Goal: Communication & Community: Answer question/provide support

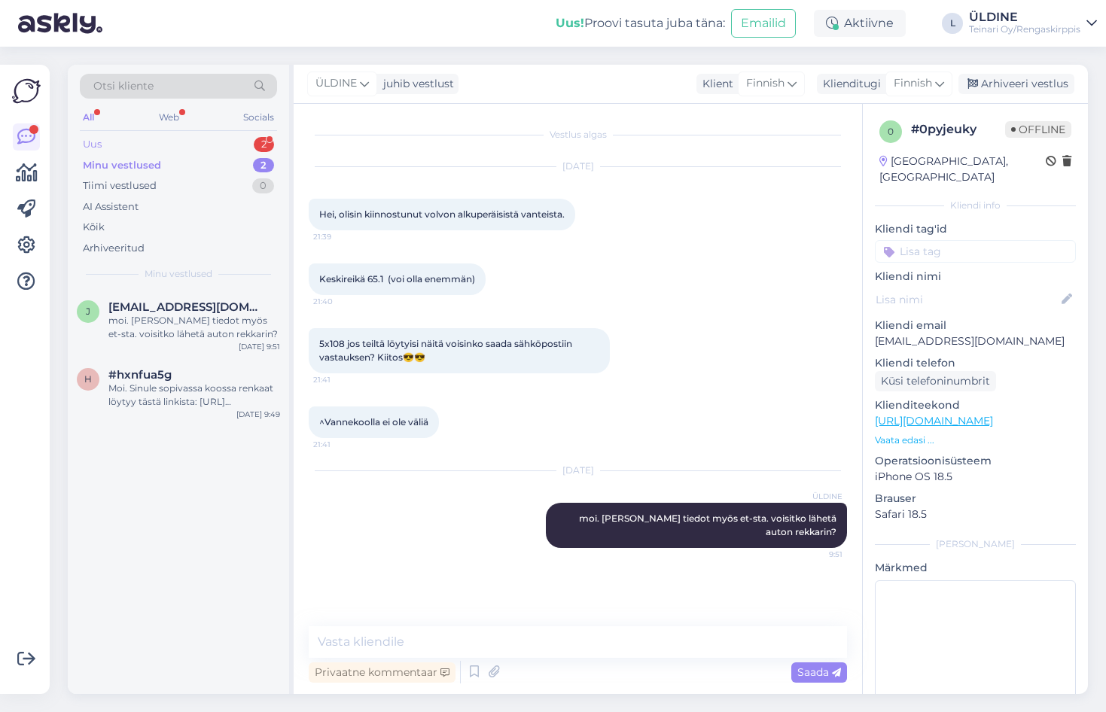
click at [93, 141] on div "Uus" at bounding box center [92, 144] width 19 height 15
click at [169, 398] on div "c #crwdazfu 1 ostatteko vanhoja renkaita? [DATE] 10:47" at bounding box center [178, 385] width 221 height 54
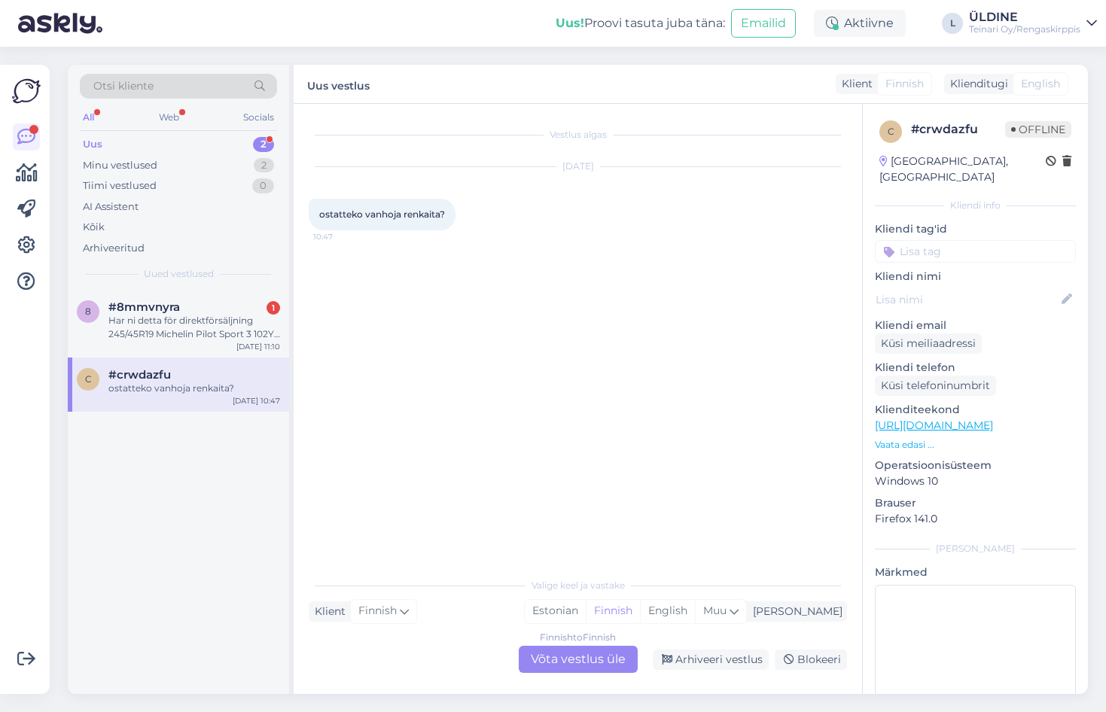
click at [621, 663] on div "Finnish to Finnish Võta vestlus üle" at bounding box center [578, 659] width 119 height 27
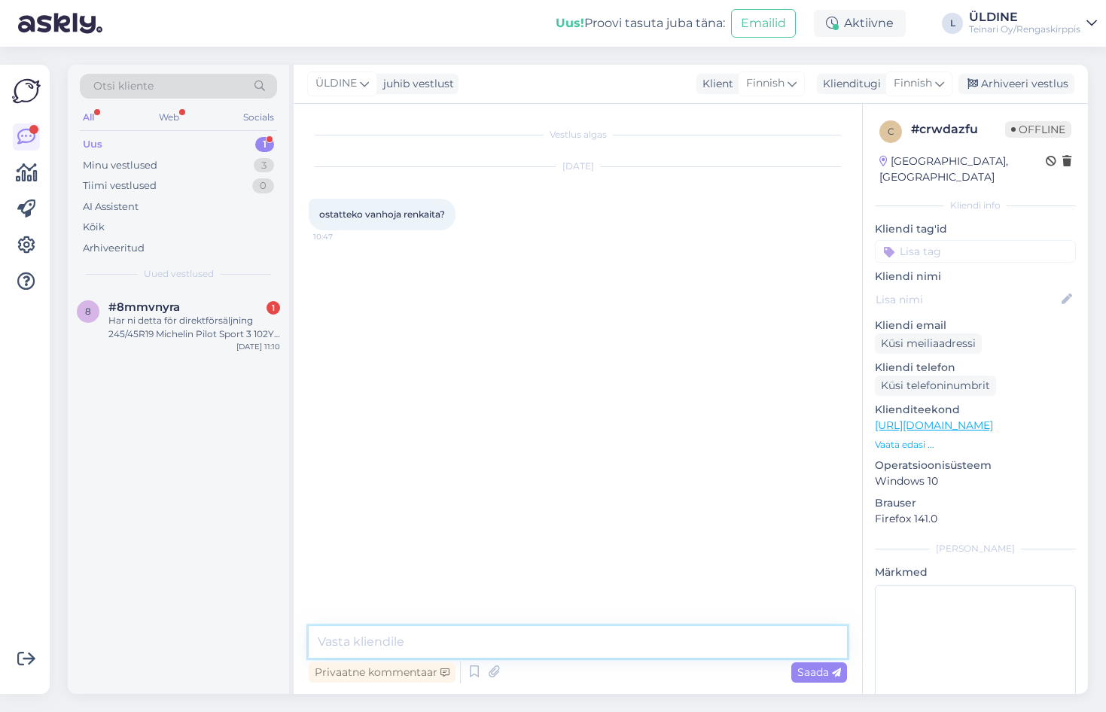
click at [460, 647] on textarea at bounding box center [578, 642] width 538 height 32
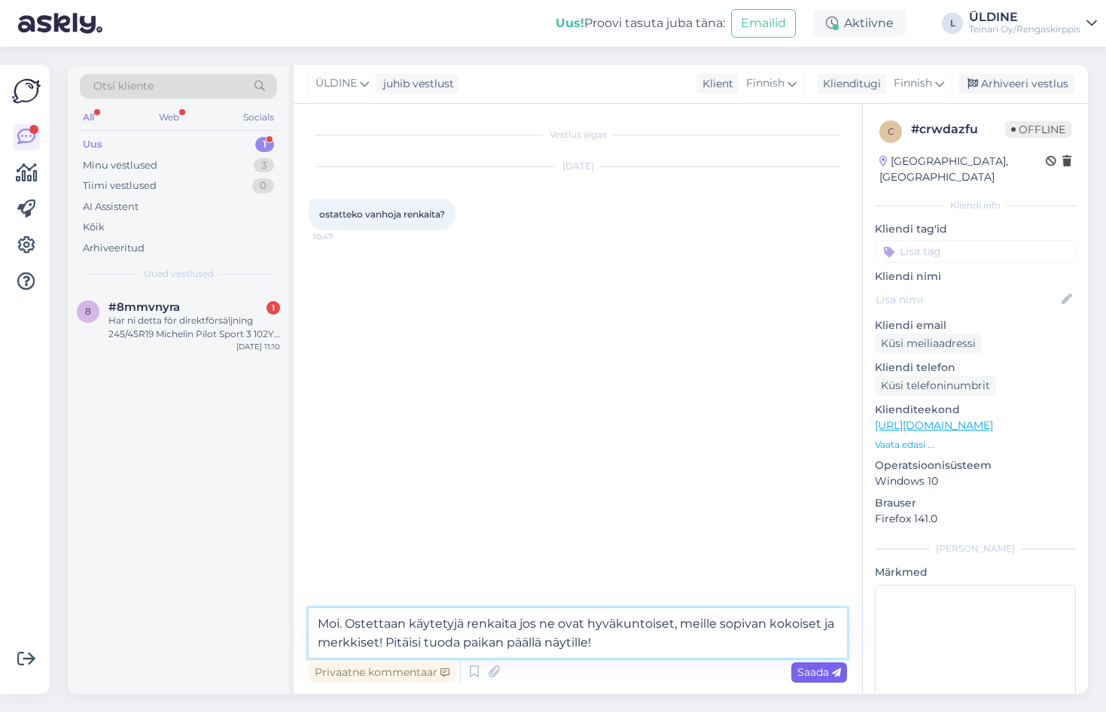
type textarea "Moi. Ostettaan käytetyjä renkaita jos ne ovat hyväkuntoiset, meille sopivan kok…"
click at [808, 668] on span "Saada" at bounding box center [819, 672] width 44 height 14
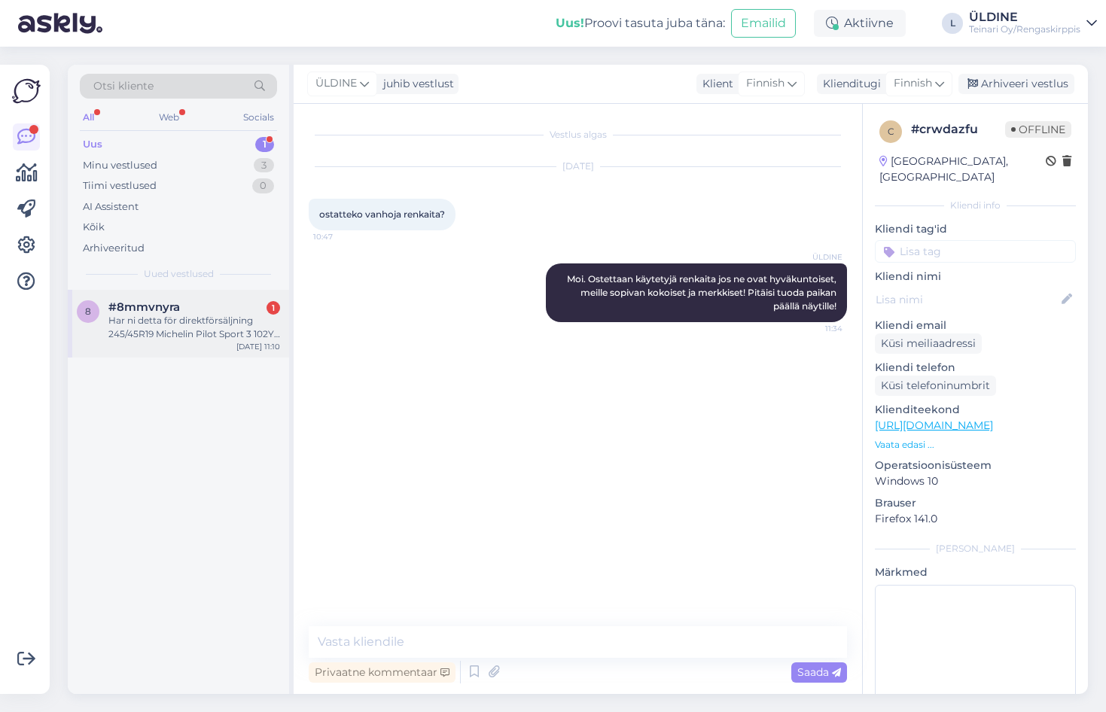
click at [146, 318] on div "Har ni detta för direktförsäljning 245/45R19 Michelin Pilot Sport 3 102Y sommar…" at bounding box center [194, 327] width 172 height 27
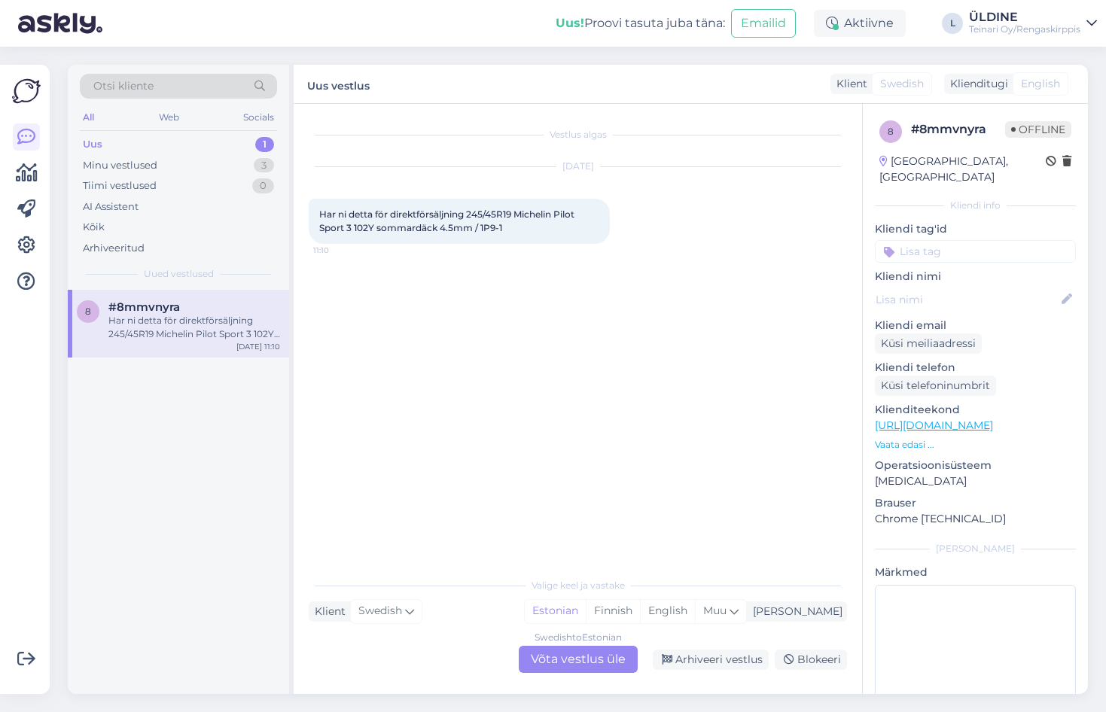
click at [1035, 82] on span "English" at bounding box center [1040, 84] width 39 height 16
click at [561, 651] on div "Swedish to Estonian Võta vestlus üle" at bounding box center [578, 659] width 119 height 27
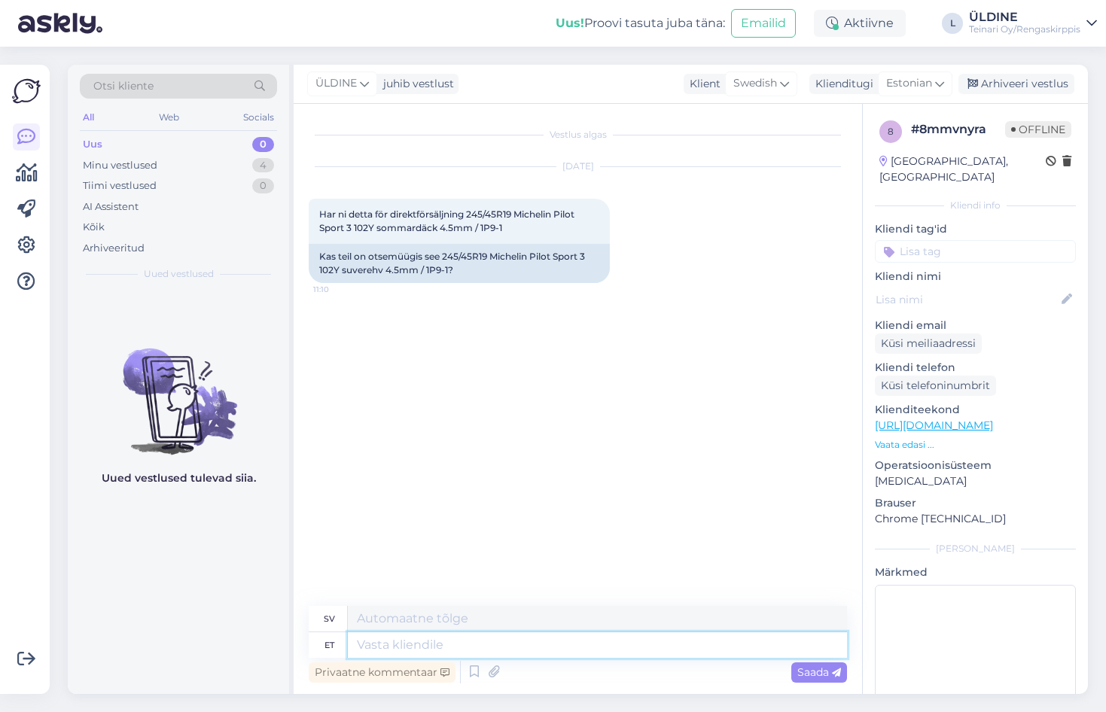
click at [421, 650] on textarea at bounding box center [597, 645] width 499 height 26
drag, startPoint x: 443, startPoint y: 251, endPoint x: 457, endPoint y: 267, distance: 21.9
click at [457, 267] on div "Kas teil on otsemüügis see 245/45R19 Michelin Pilot Sport 3 102Y suverehv 4.5mm…" at bounding box center [459, 263] width 301 height 39
drag, startPoint x: 457, startPoint y: 267, endPoint x: 447, endPoint y: 260, distance: 12.3
copy div "245/45R19 Michelin Pilot Sport 3 102Y suverehv 4.5mm / 1P9-1?"
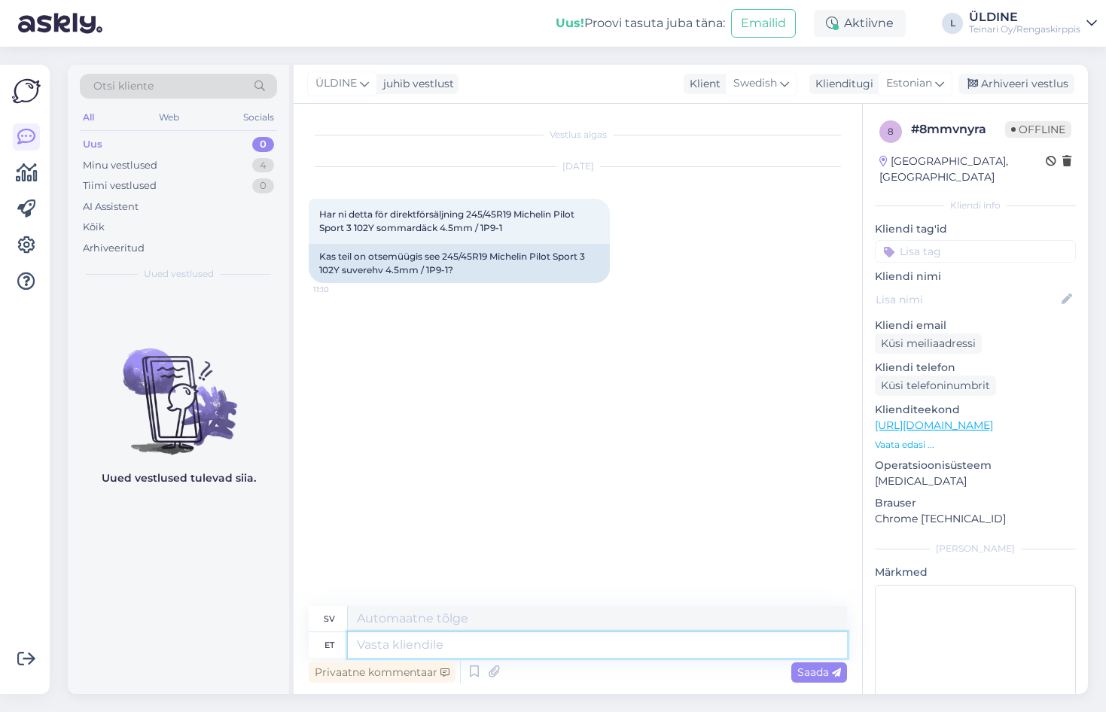
click at [440, 646] on textarea at bounding box center [597, 645] width 499 height 26
type textarea "Moi."
type textarea "Hej."
type textarea "Moi. S"
type textarea "Hej. S"
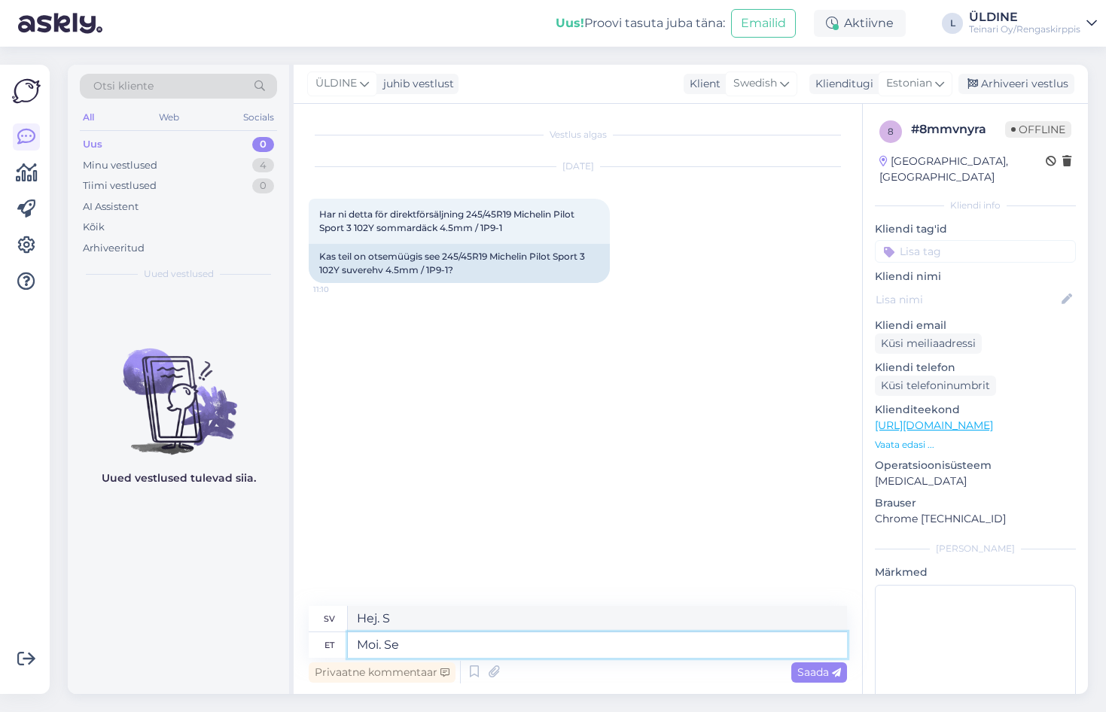
type textarea "Moi. Se"
type textarea "Hej. Det där"
type textarea "Moi. Se rehv"
type textarea "Hej. Det där däcket"
type textarea "Moi. Se rehv on m"
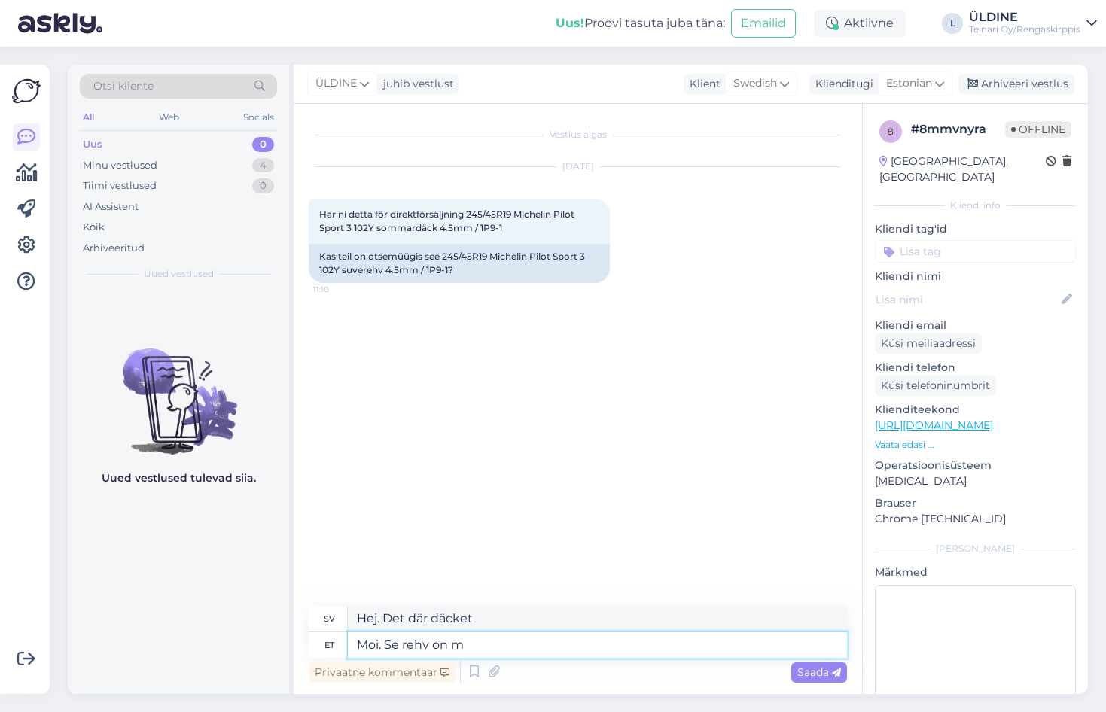
type textarea "Hej. Det där däcket är"
type textarea "Moi. Se rehv on myygis"
type textarea "Hej. Det där däcket är till salu."
type textarea "Moi. Se rehv on myygis meie"
type textarea "Hej. Det här däcket är till salu."
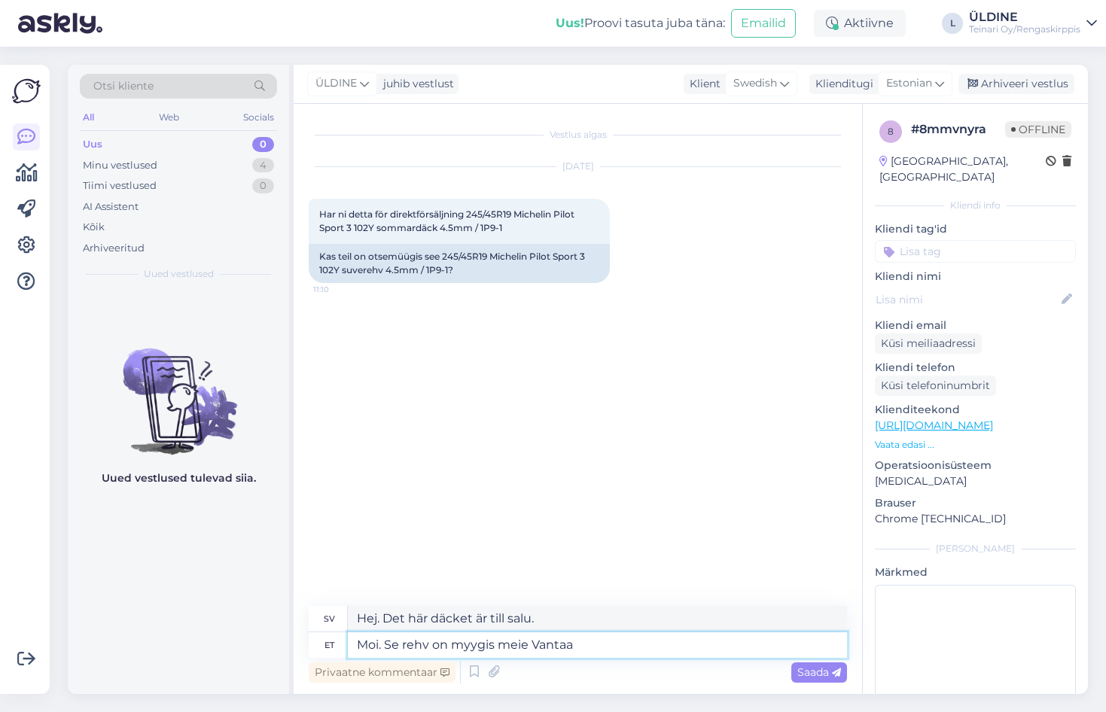
type textarea "Moi. Se rehv on myygis meie Vantaa"
type textarea "Hej. Det här däcket är till salu i vår butik i Vanda."
type textarea "Moi. Se rehv on myygis meie [PERSON_NAME]"
type textarea "Hej. Det där däcket är till salu hos oss i [PERSON_NAME]."
type textarea "Moi. Se rehv on myygis meie [PERSON_NAME] toimipisella!"
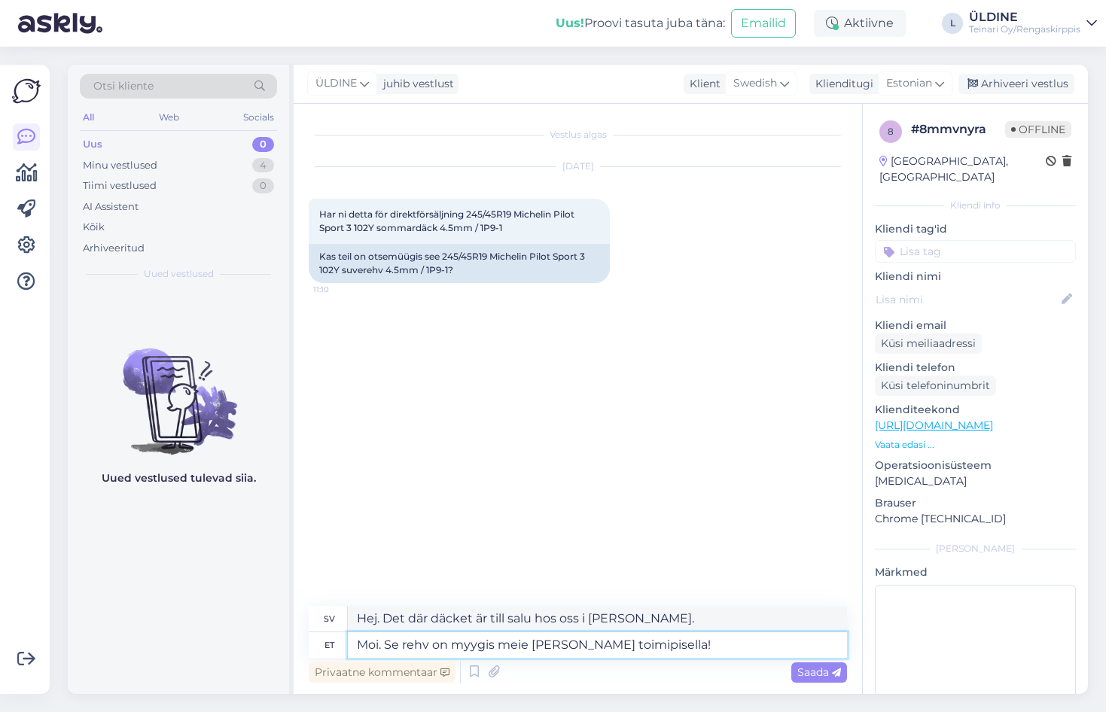
type textarea "Hej. Det här däcket är till salu i vår butik i [PERSON_NAME]."
type textarea "Moi. Se rehv on myygis meie [PERSON_NAME] toimipisella!"
drag, startPoint x: 808, startPoint y: 677, endPoint x: 833, endPoint y: 677, distance: 24.8
click at [810, 677] on span "Saada" at bounding box center [819, 672] width 44 height 14
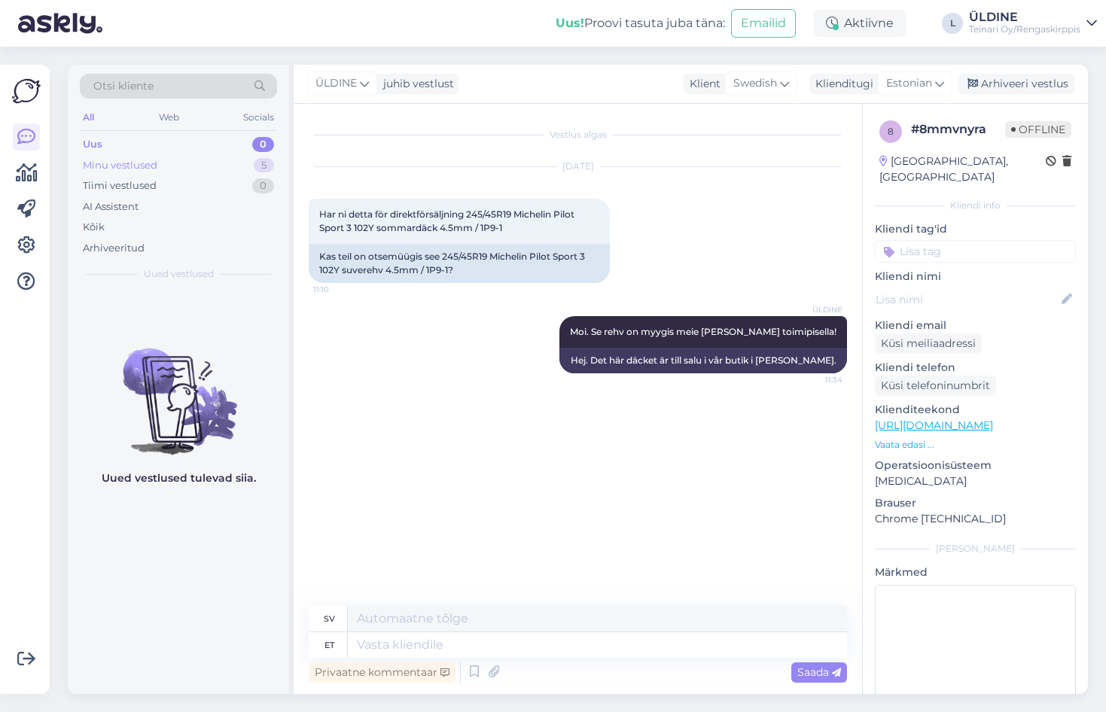
click at [156, 168] on div "Minu vestlused" at bounding box center [120, 165] width 75 height 15
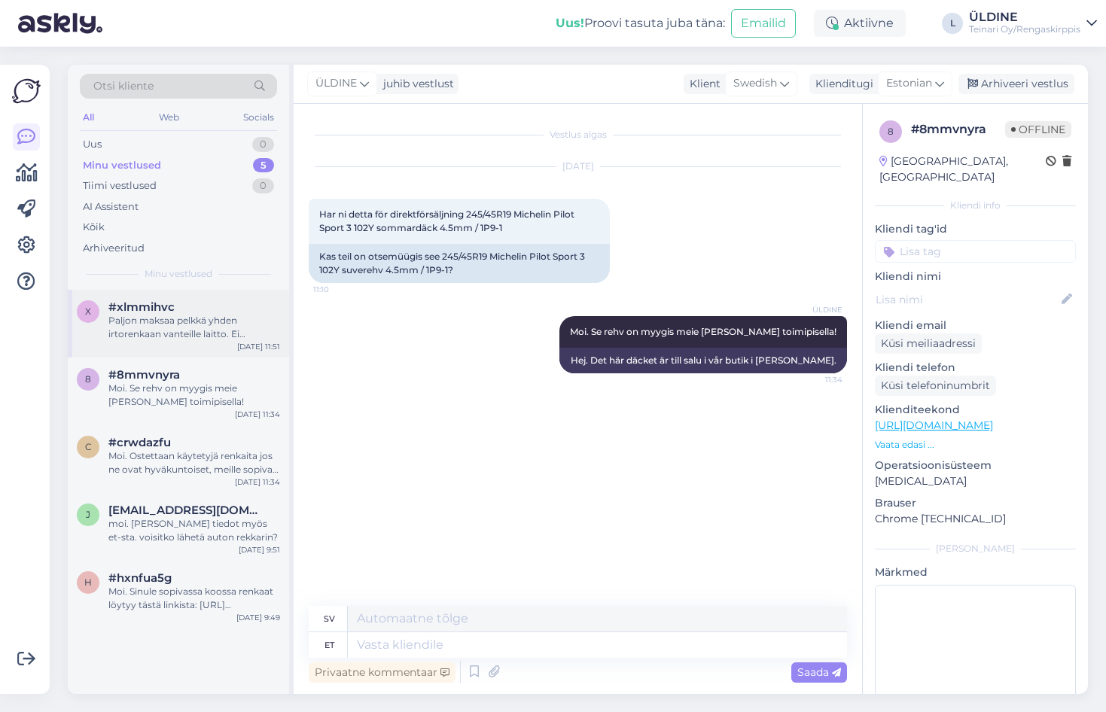
click at [226, 321] on div "Paljon maksaa pelkkä yhden irtorenkaan vanteille laitto. Ei irrotusta tai asenn…" at bounding box center [194, 327] width 172 height 27
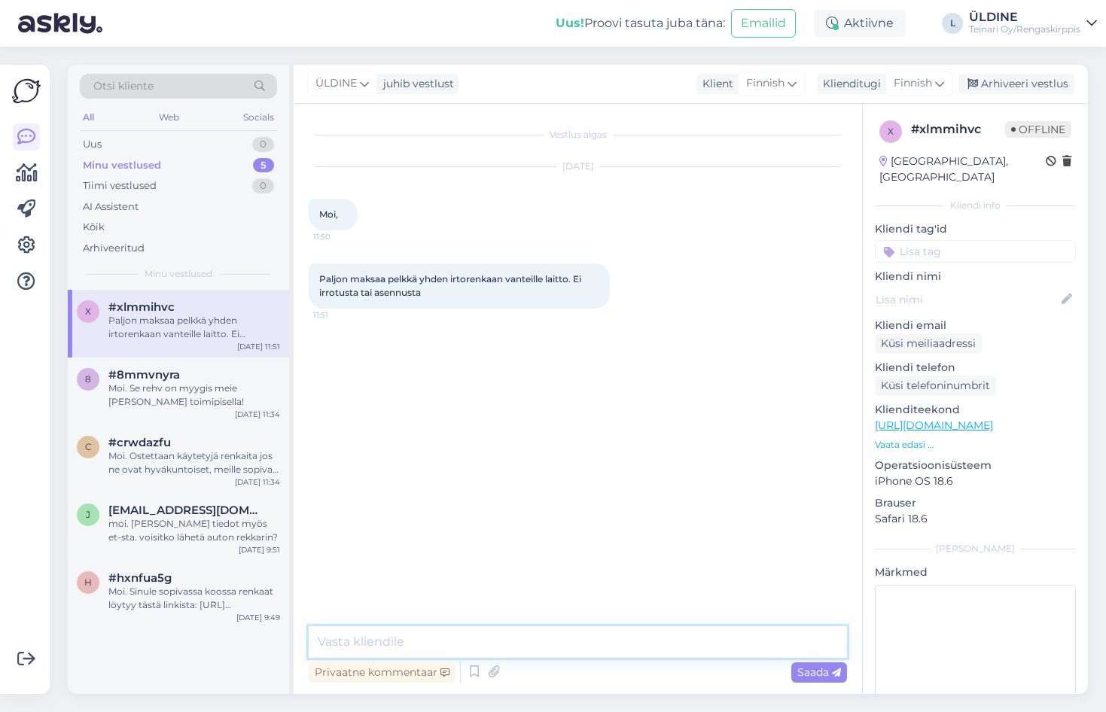
click at [513, 641] on textarea at bounding box center [578, 642] width 538 height 32
type textarea "Moi. Mikä tuumakoko?"
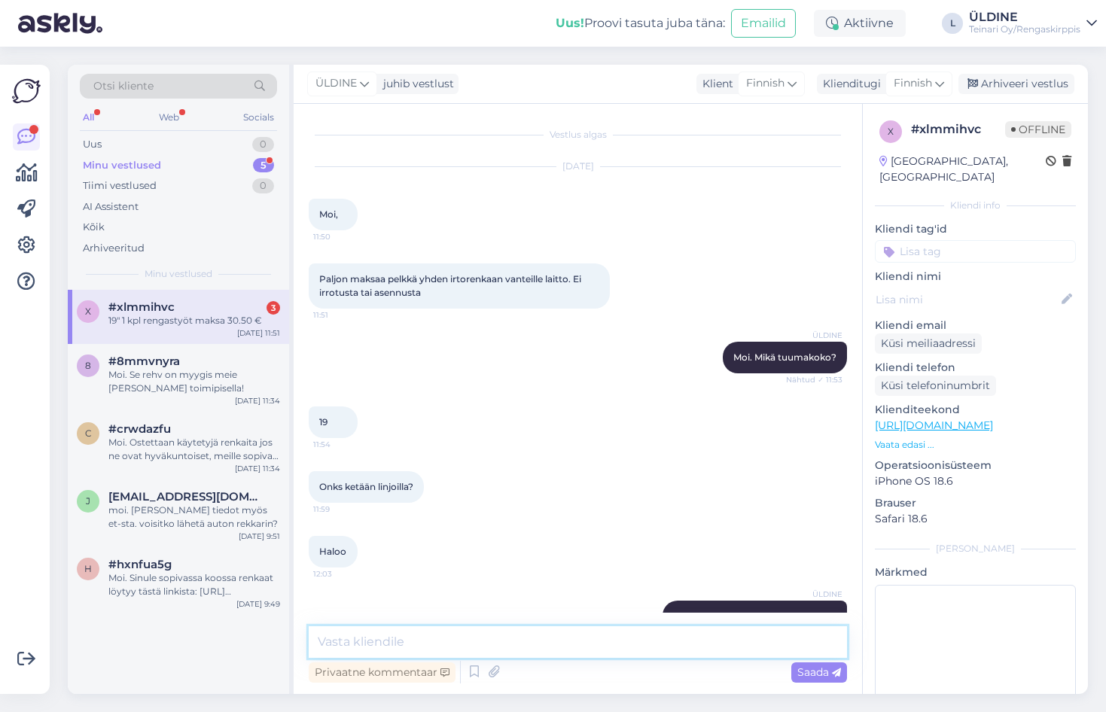
scroll to position [36, 0]
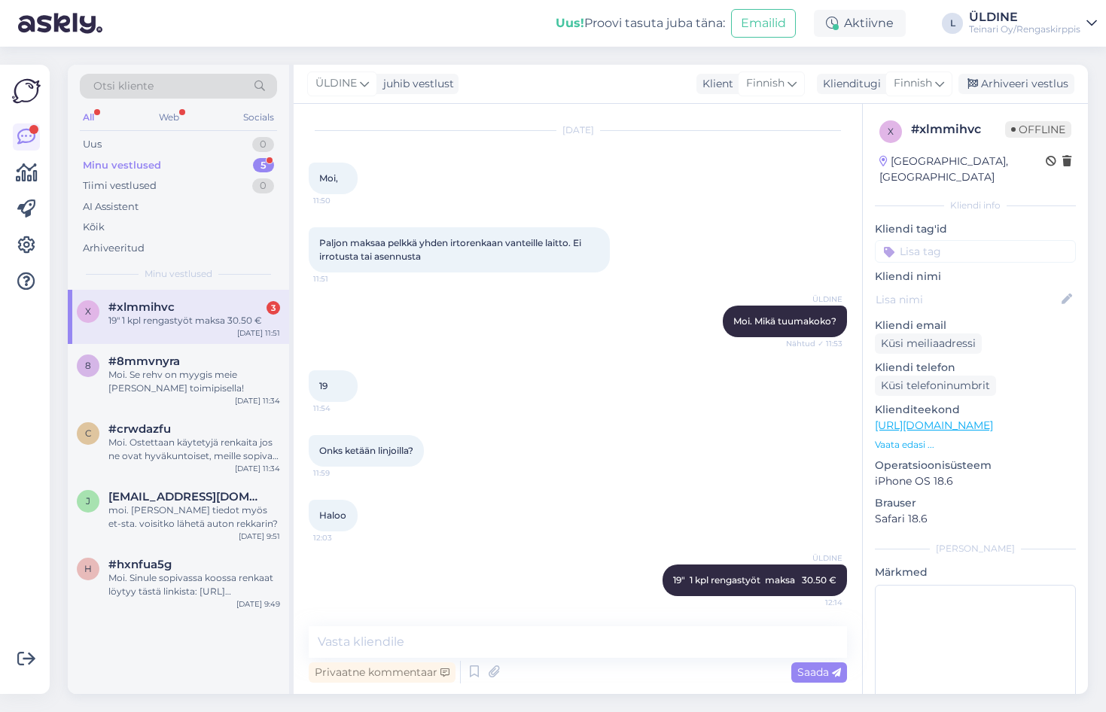
click at [183, 320] on div "19" 1 kpl rengastyöt maksa 30.50 €" at bounding box center [194, 321] width 172 height 14
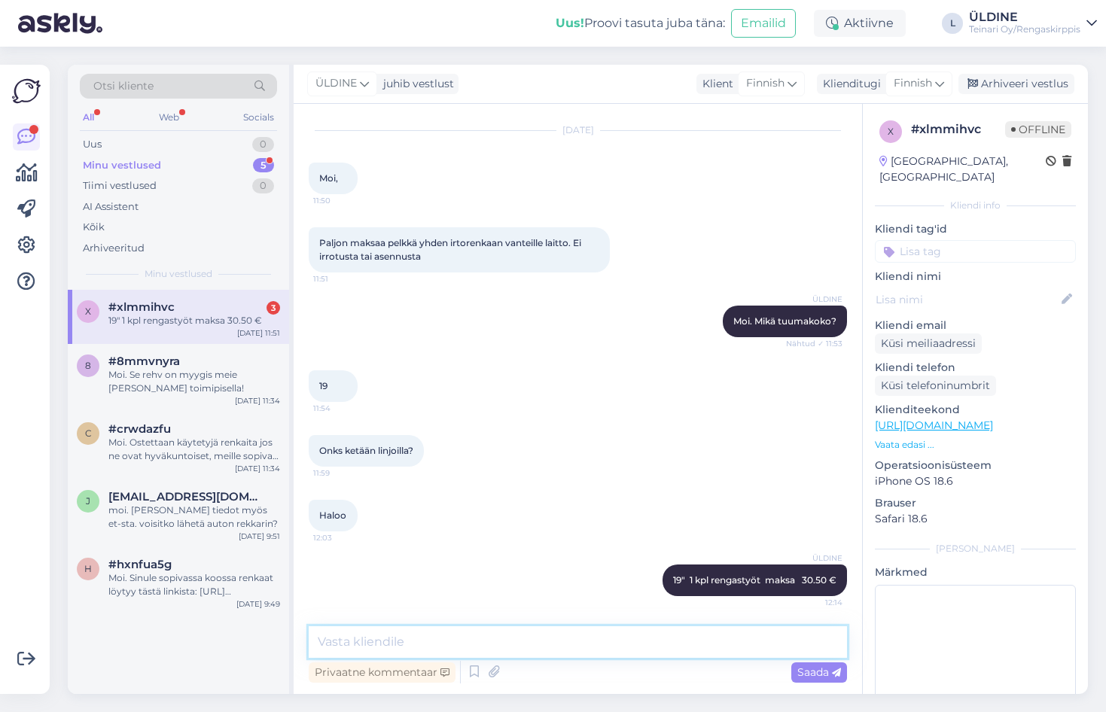
drag, startPoint x: 589, startPoint y: 645, endPoint x: 628, endPoint y: 643, distance: 38.5
click at [591, 643] on textarea at bounding box center [578, 642] width 538 height 32
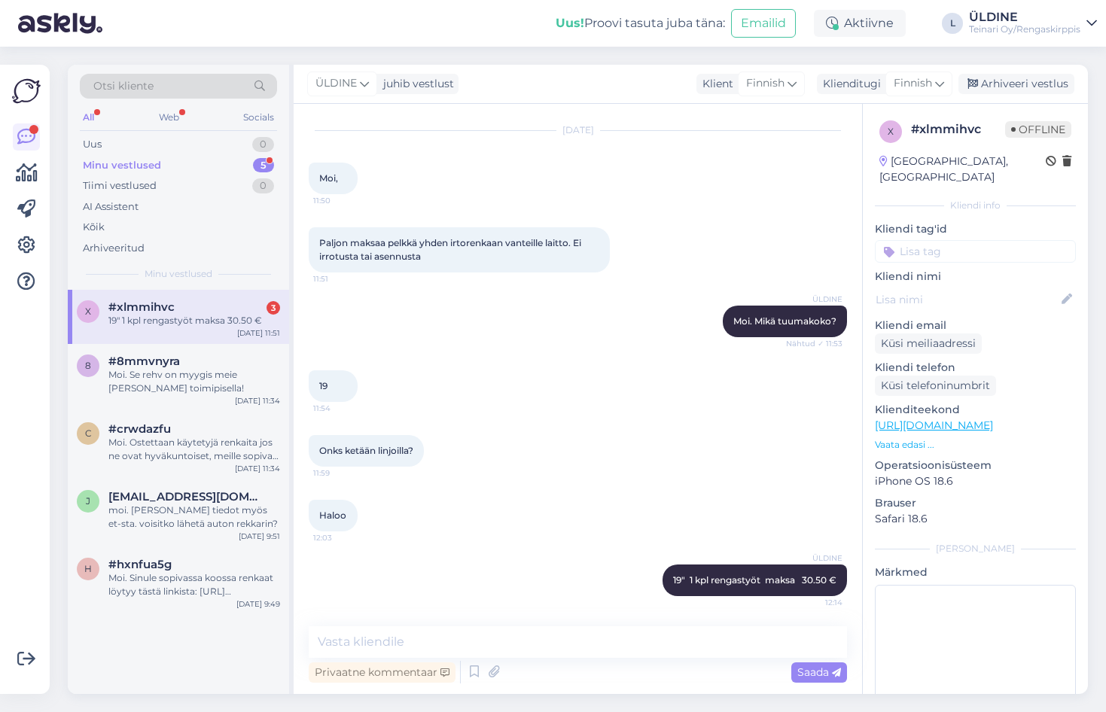
click at [425, 625] on div "Vestlus algas [DATE] Moi, 11:50 Paljon maksaa pelkkä yhden irtorenkaan vanteill…" at bounding box center [578, 399] width 568 height 590
click at [120, 167] on div "Minu vestlused" at bounding box center [122, 165] width 78 height 15
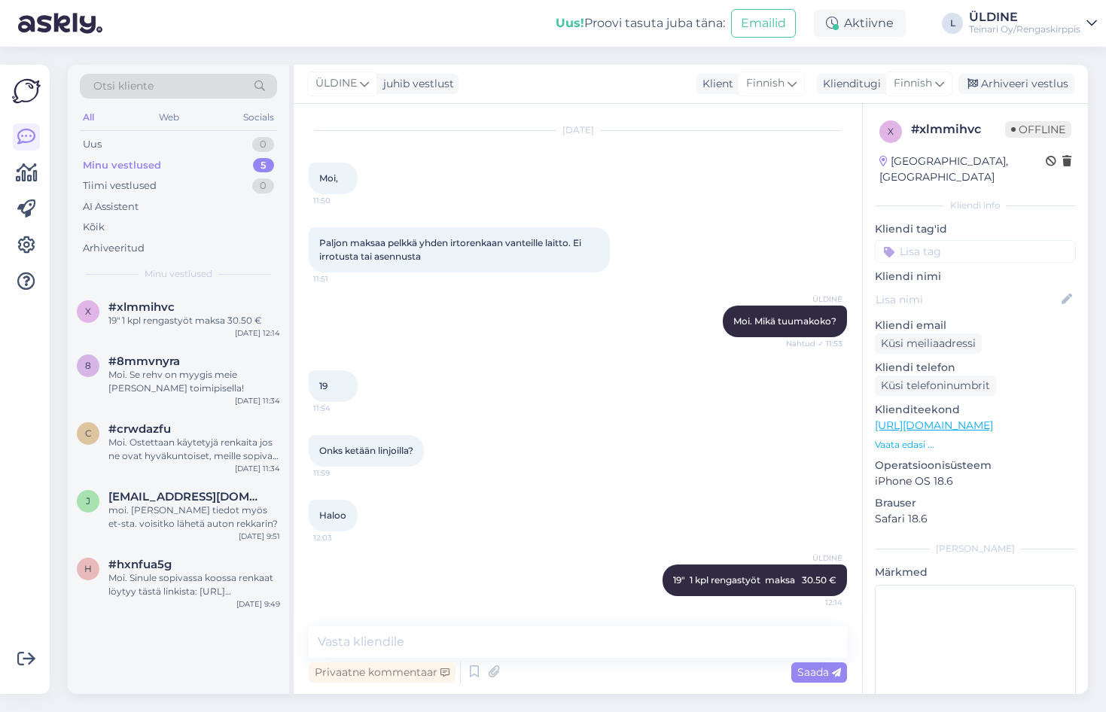
drag, startPoint x: 488, startPoint y: 183, endPoint x: 475, endPoint y: 187, distance: 14.1
click at [488, 182] on div "[DATE] Moi, 11:50" at bounding box center [578, 162] width 538 height 96
click at [108, 142] on div "Uus 1" at bounding box center [178, 144] width 197 height 21
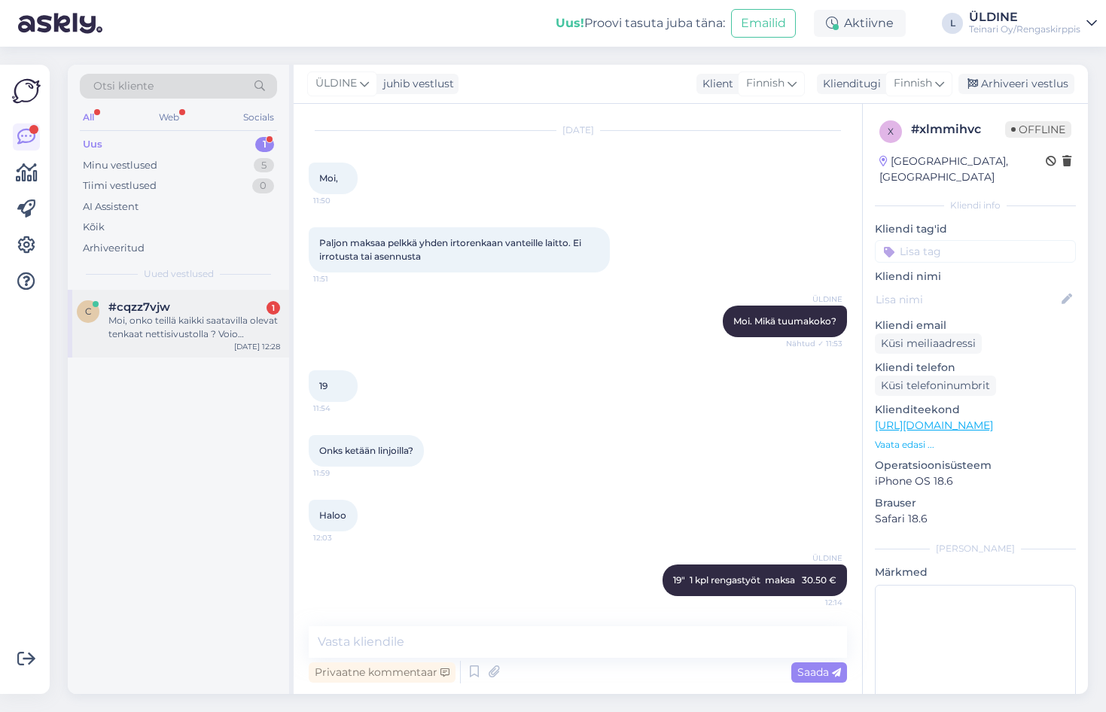
click at [129, 318] on div "Moi, onko teillä kaikki saatavilla olevat tenkaat nettisivustolla ? Voio soitta…" at bounding box center [194, 327] width 172 height 27
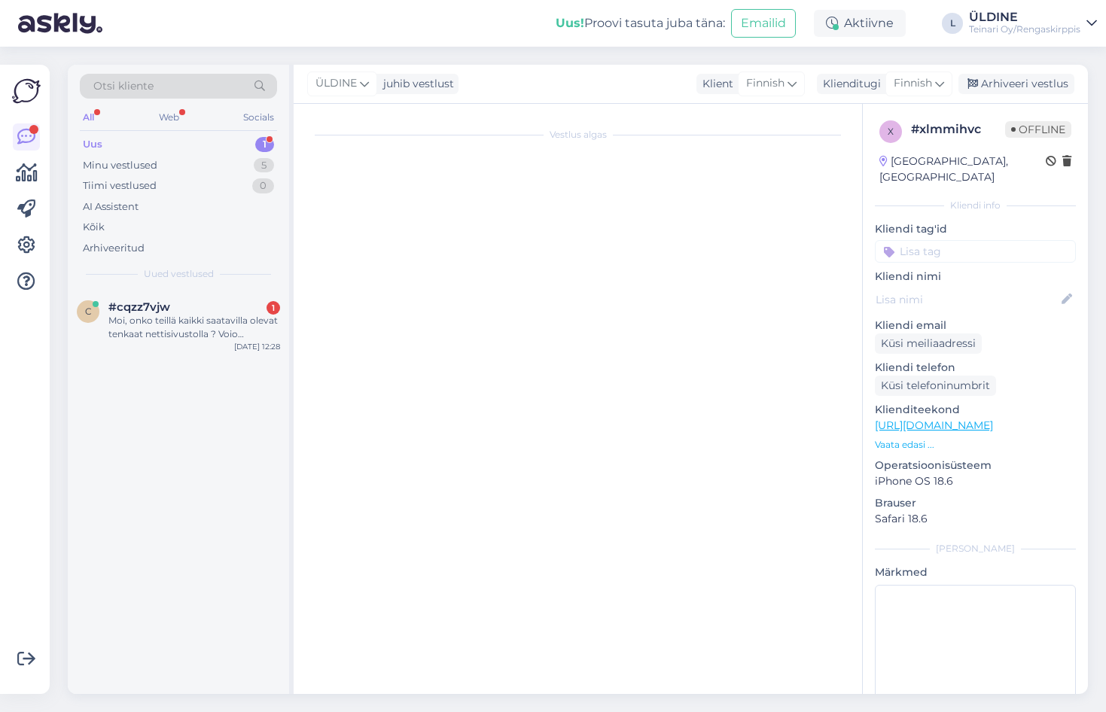
scroll to position [0, 0]
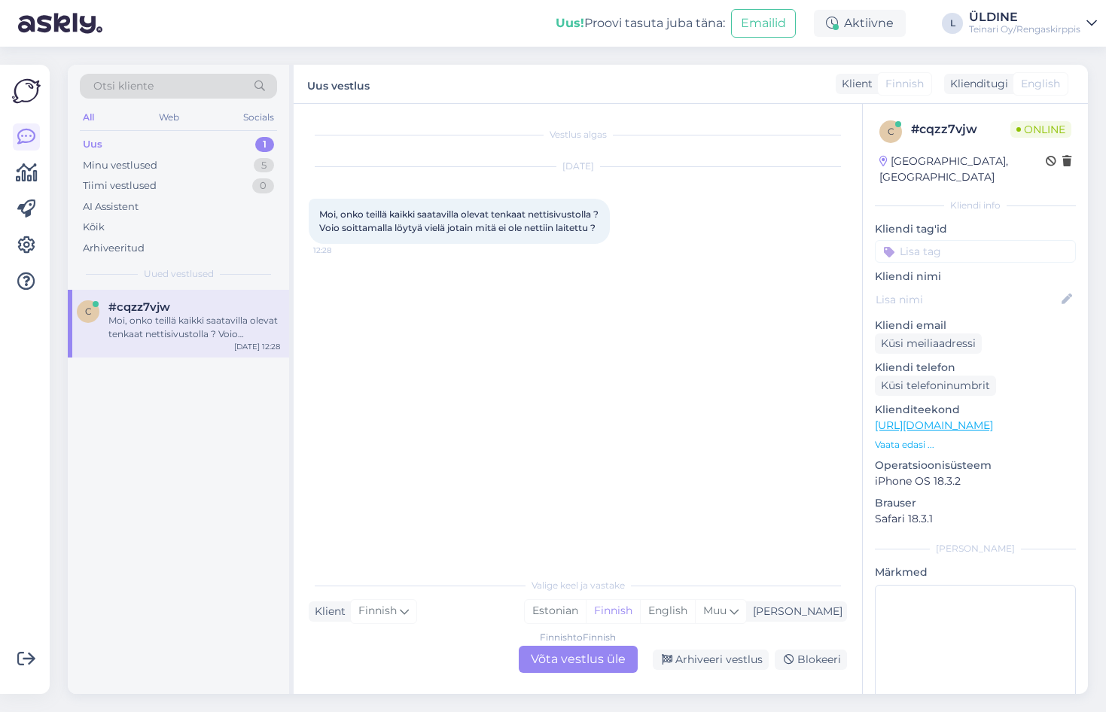
click at [566, 659] on div "Finnish to Finnish Võta vestlus üle" at bounding box center [578, 659] width 119 height 27
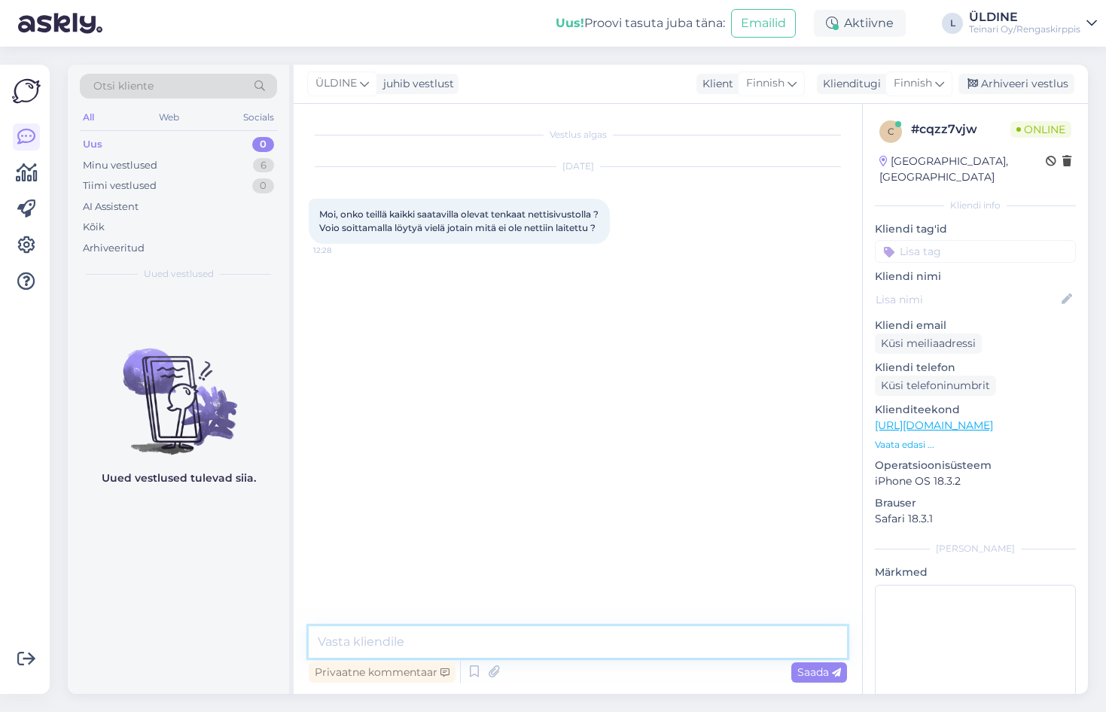
click at [377, 640] on textarea at bounding box center [578, 642] width 538 height 32
type textarea "Moi. kaikki renkaat ovat verkkokaupassa saatavilla :)"
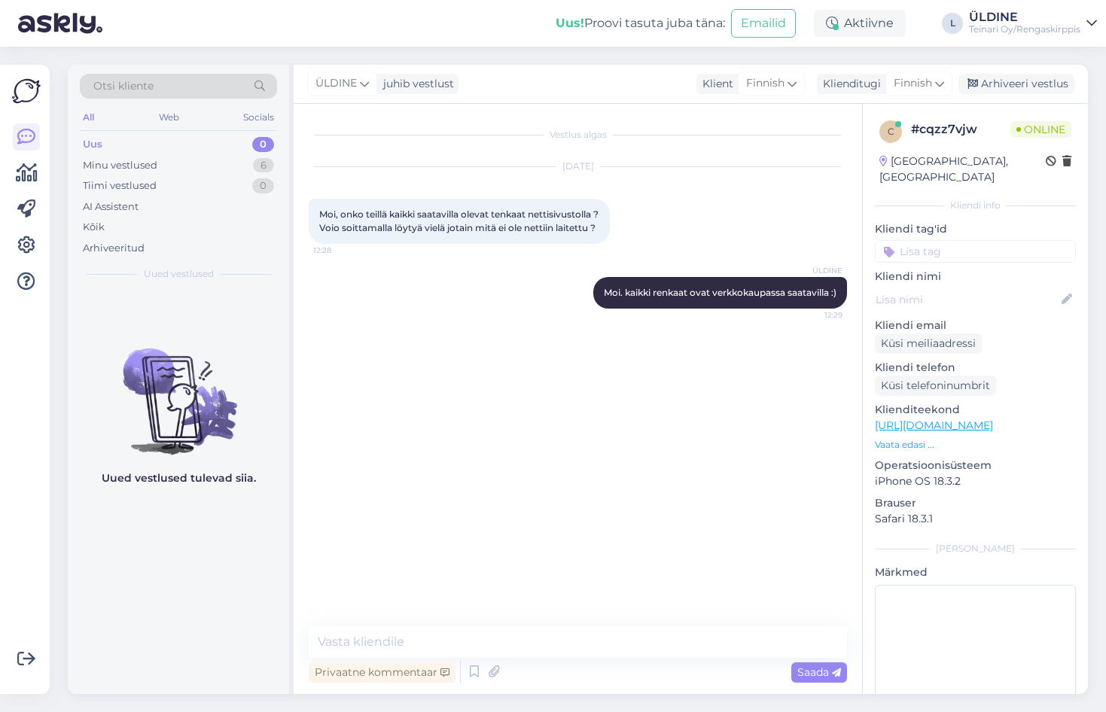
click at [132, 613] on div "Uued vestlused tulevad siia." at bounding box center [178, 492] width 221 height 404
